Goal: Task Accomplishment & Management: Manage account settings

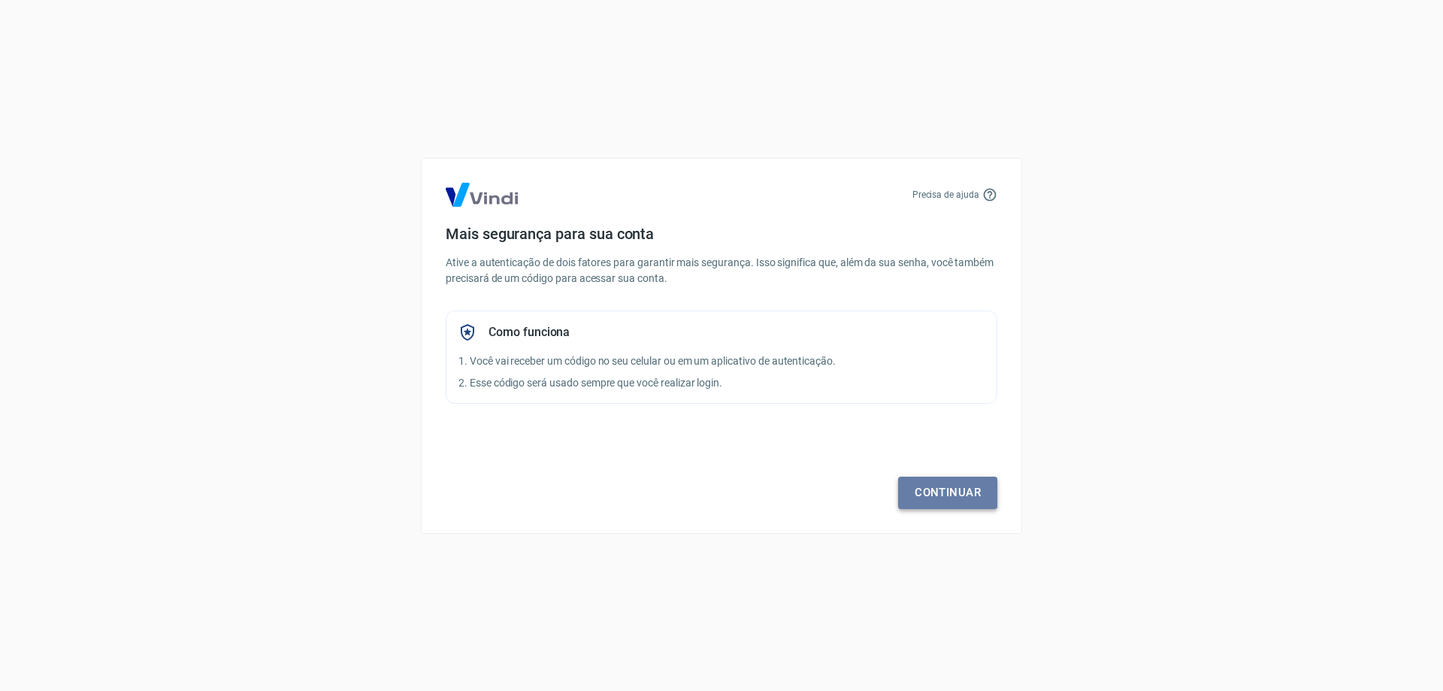
click at [969, 492] on link "Continuar" at bounding box center [947, 493] width 99 height 32
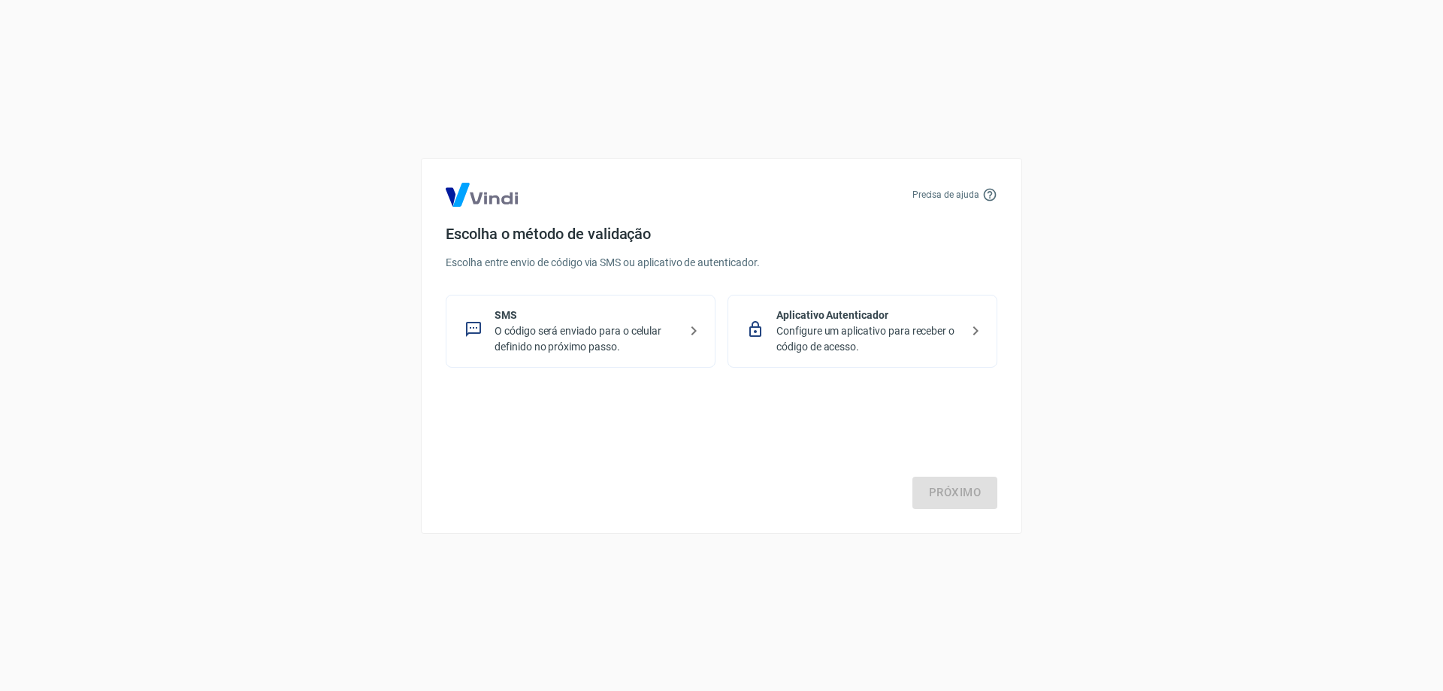
click at [568, 341] on p "O código será enviado para o celular definido no próximo passo." at bounding box center [587, 339] width 184 height 32
click at [919, 487] on link "Próximo" at bounding box center [955, 493] width 85 height 32
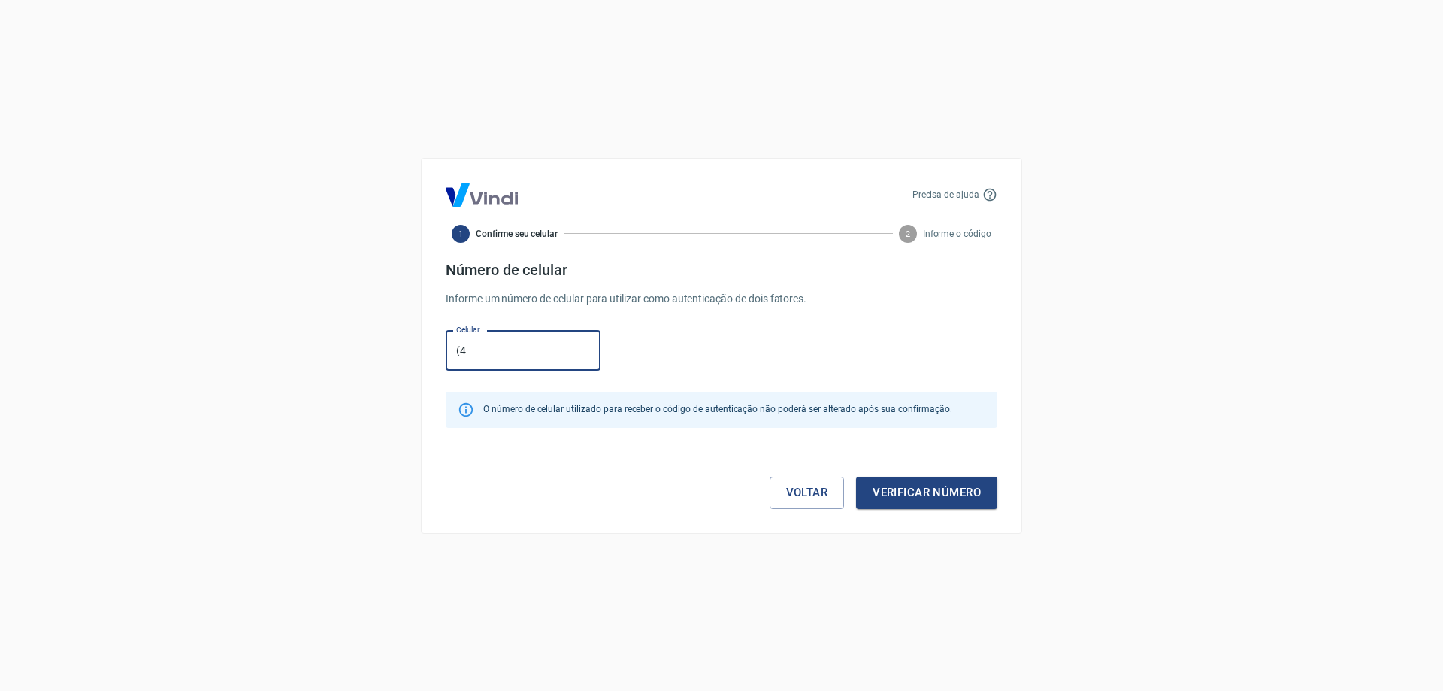
paste input "7) 9719-0062"
click at [473, 344] on input "[PHONE_NUMBER]" at bounding box center [523, 351] width 155 height 40
click at [480, 344] on input "[PHONE_NUMBER]" at bounding box center [523, 351] width 155 height 40
type input "[PHONE_NUMBER]"
click at [928, 500] on button "Verificar número" at bounding box center [926, 493] width 141 height 32
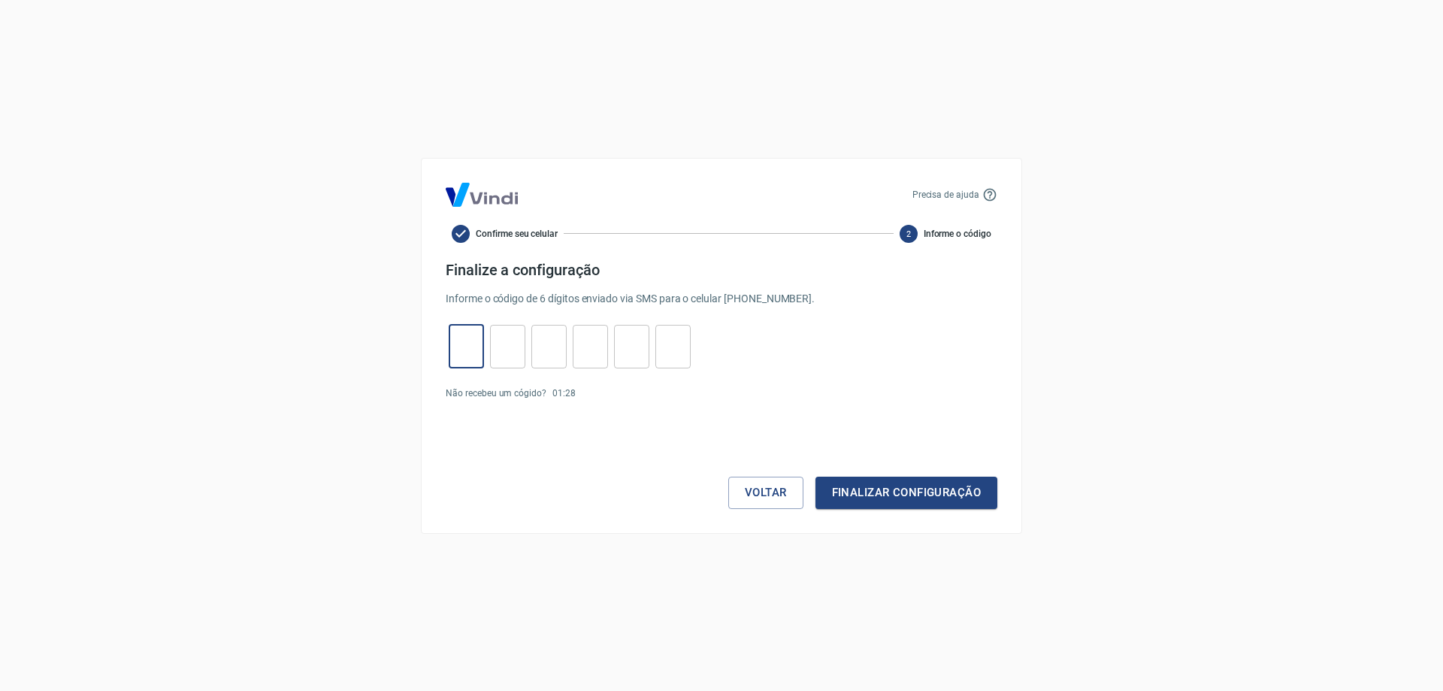
drag, startPoint x: 486, startPoint y: 357, endPoint x: 455, endPoint y: 357, distance: 30.8
click at [455, 357] on input "tel" at bounding box center [466, 346] width 35 height 32
type input "8"
type input "5"
type input "3"
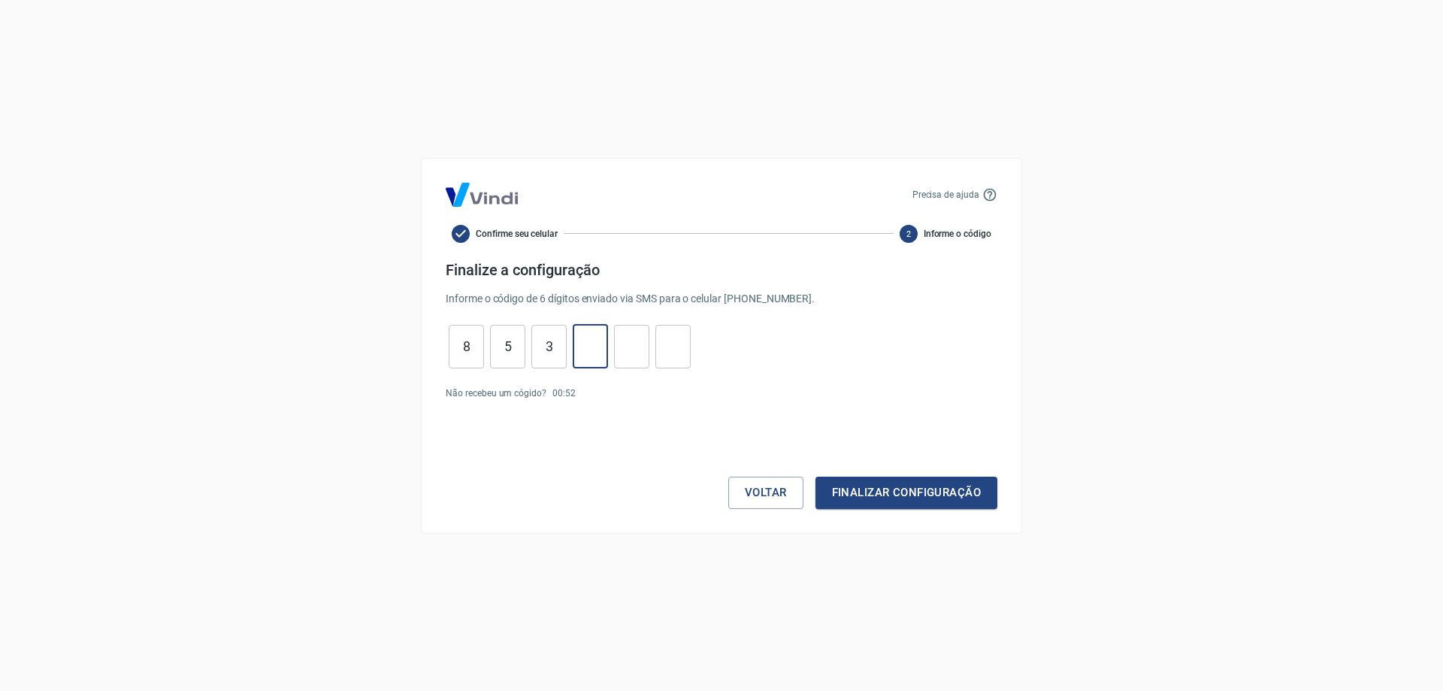
type input "8"
type input "0"
type input "5"
click at [882, 501] on button "Finalizar configuração" at bounding box center [907, 493] width 182 height 32
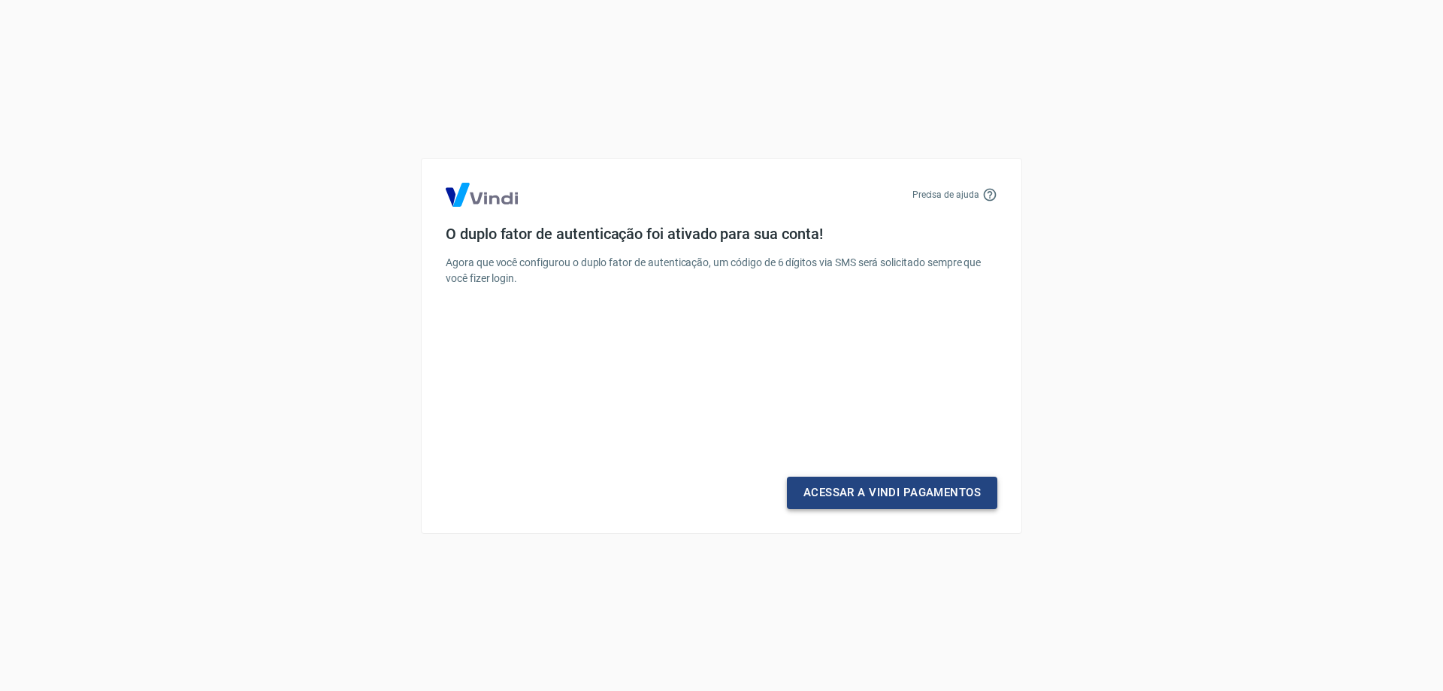
click at [884, 504] on link "Acessar a Vindi Pagamentos" at bounding box center [892, 493] width 210 height 32
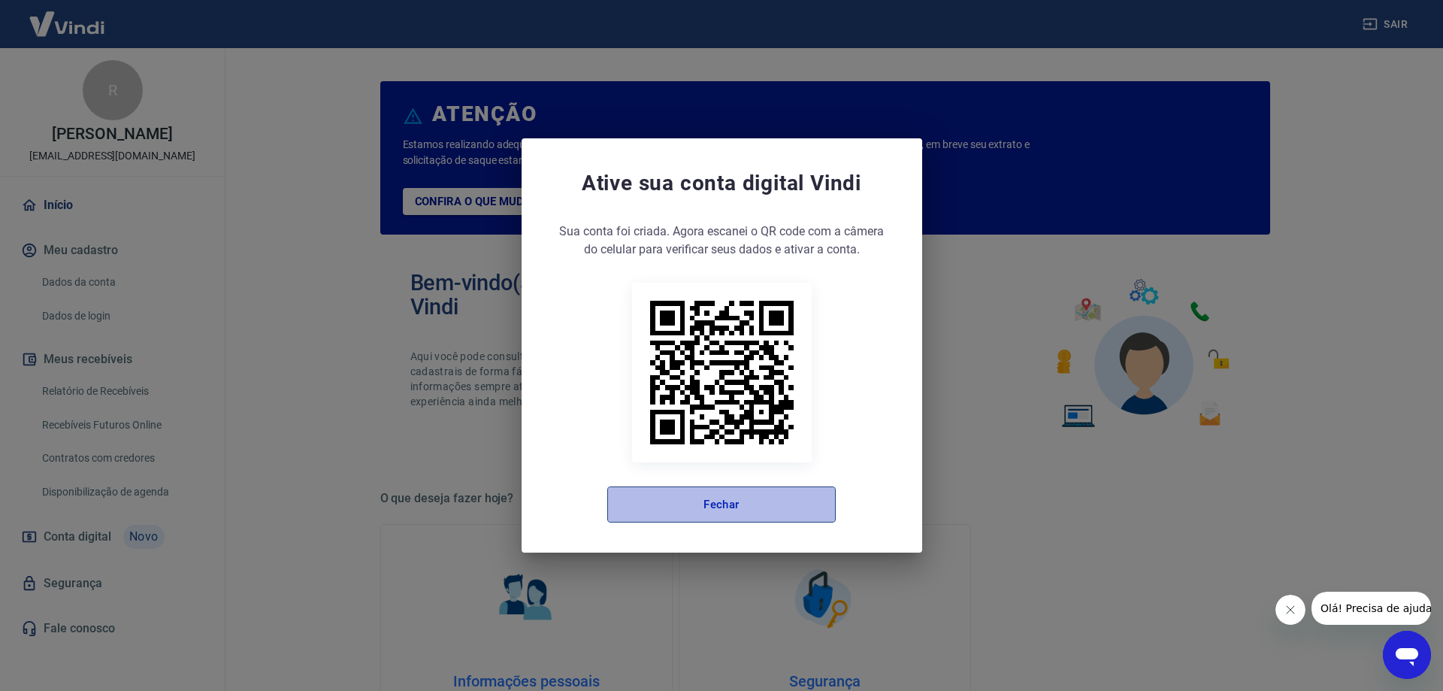
click at [656, 491] on button "Fechar" at bounding box center [721, 504] width 229 height 36
